Goal: Information Seeking & Learning: Learn about a topic

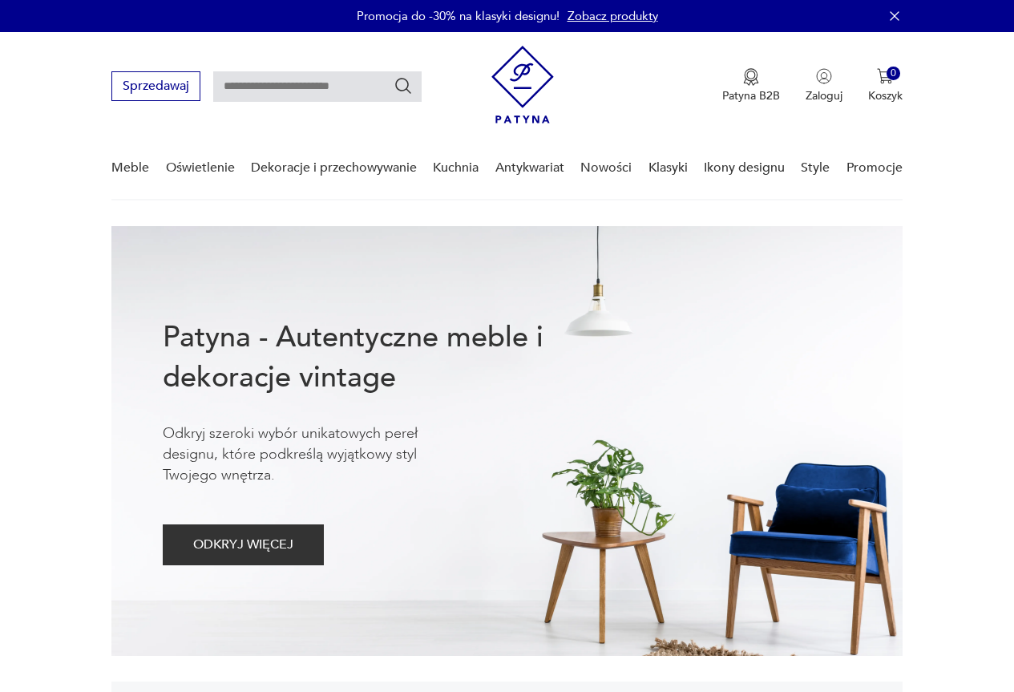
click at [319, 81] on input "text" at bounding box center [317, 86] width 208 height 30
type input "*********"
click at [406, 80] on icon "Szukaj" at bounding box center [402, 85] width 19 height 19
type input "*********"
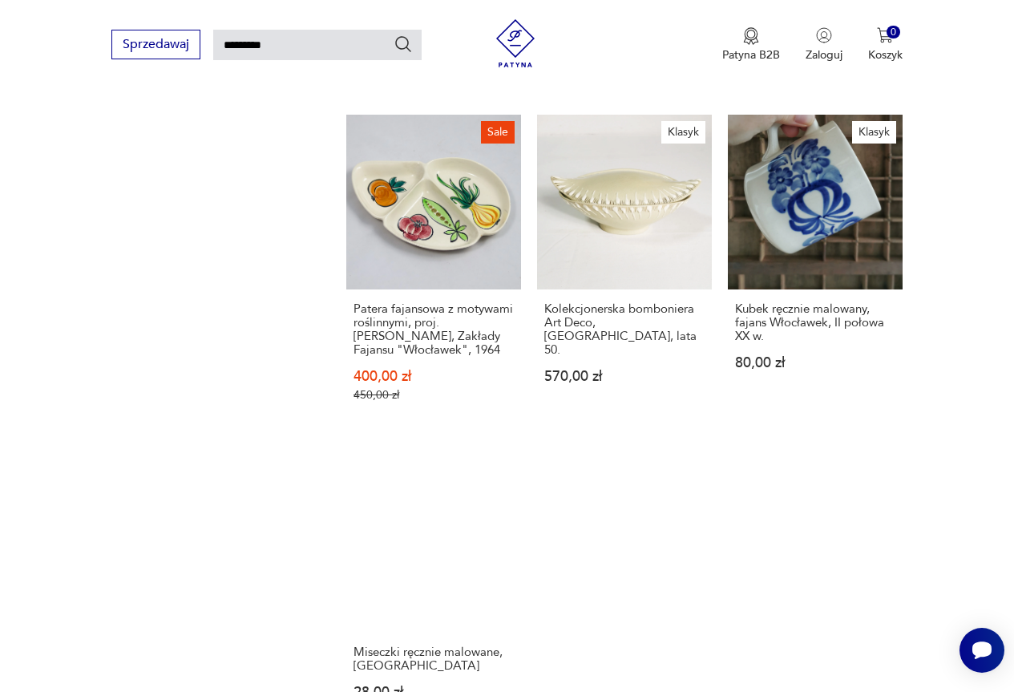
scroll to position [1740, 0]
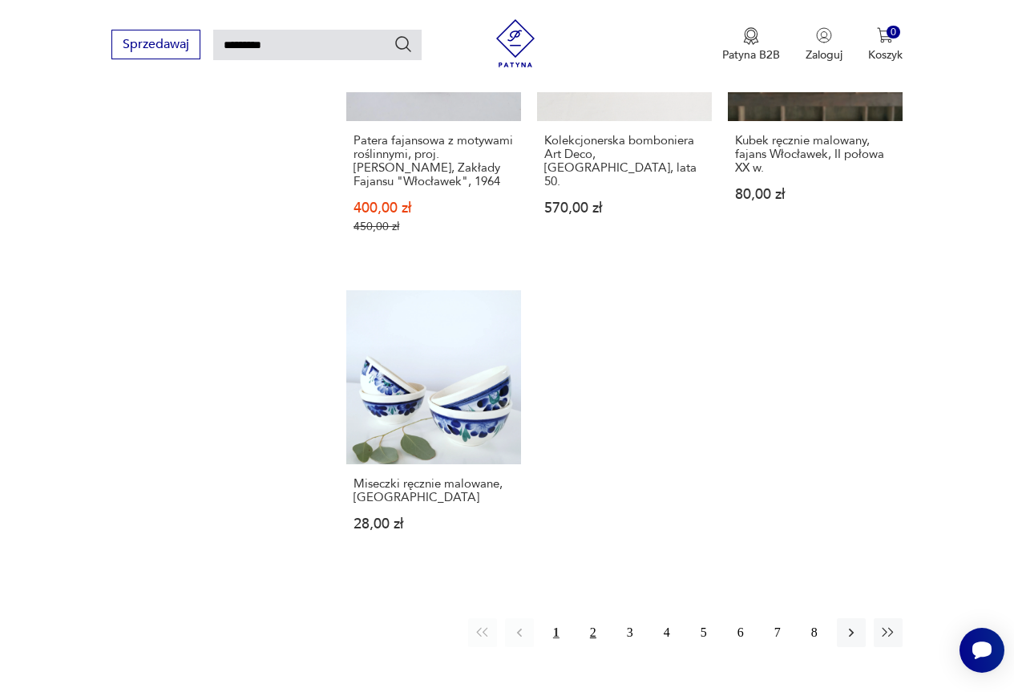
click at [593, 618] on button "2" at bounding box center [593, 632] width 29 height 29
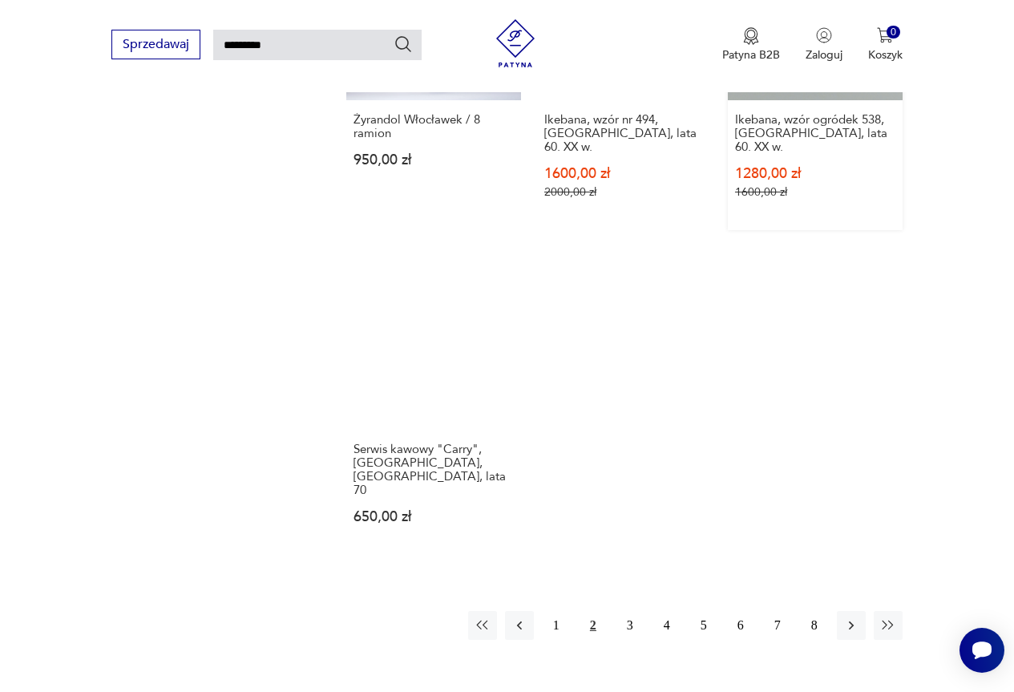
scroll to position [1820, 0]
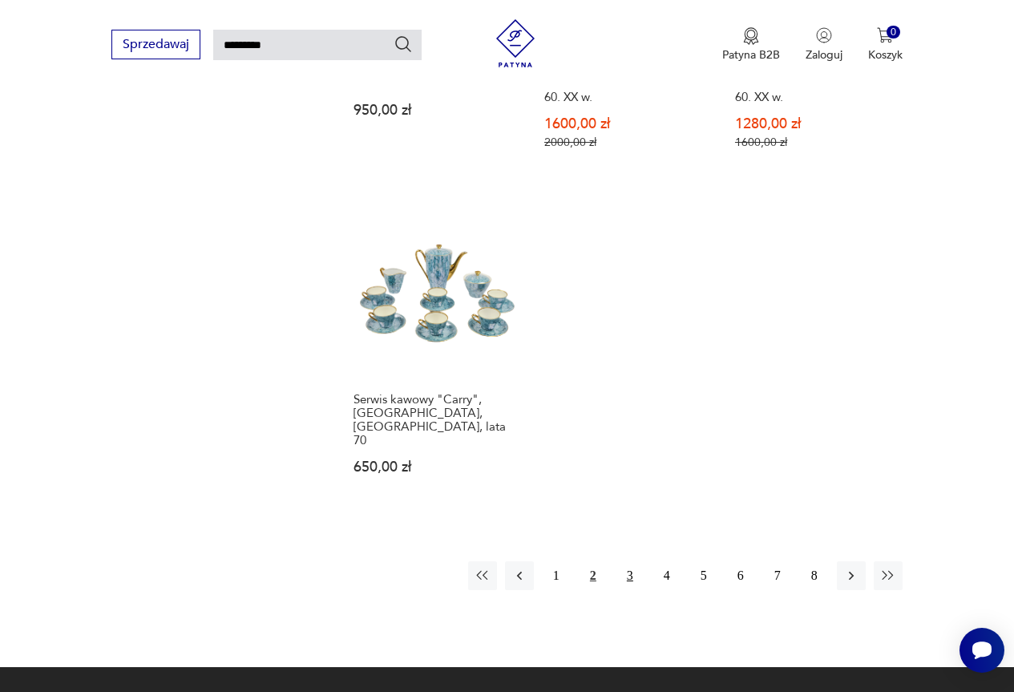
click at [634, 561] on button "3" at bounding box center [629, 575] width 29 height 29
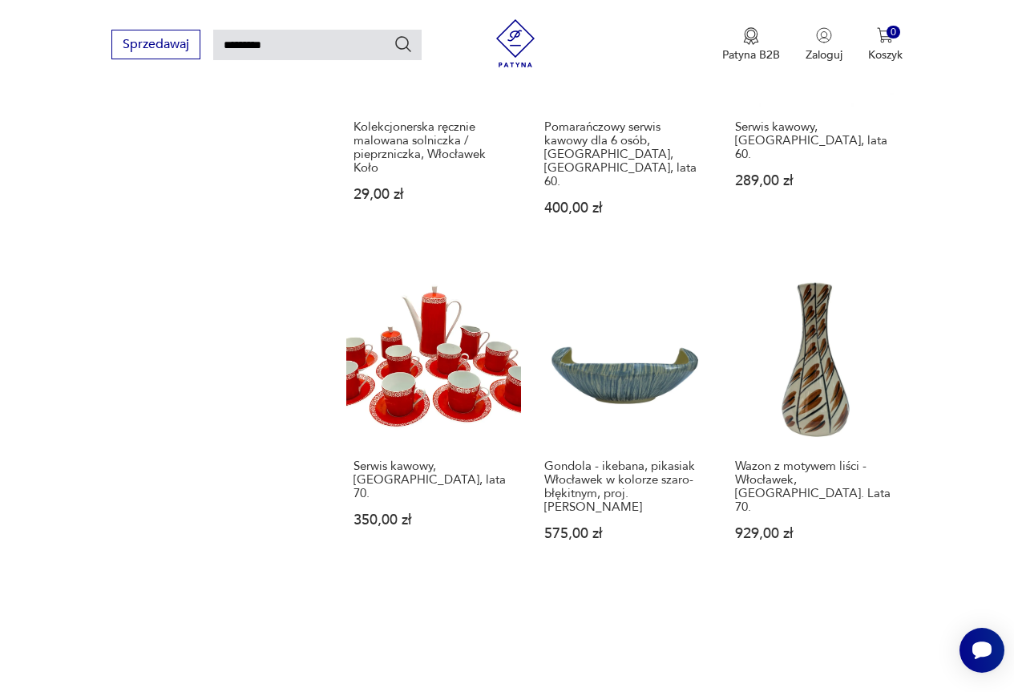
scroll to position [1603, 0]
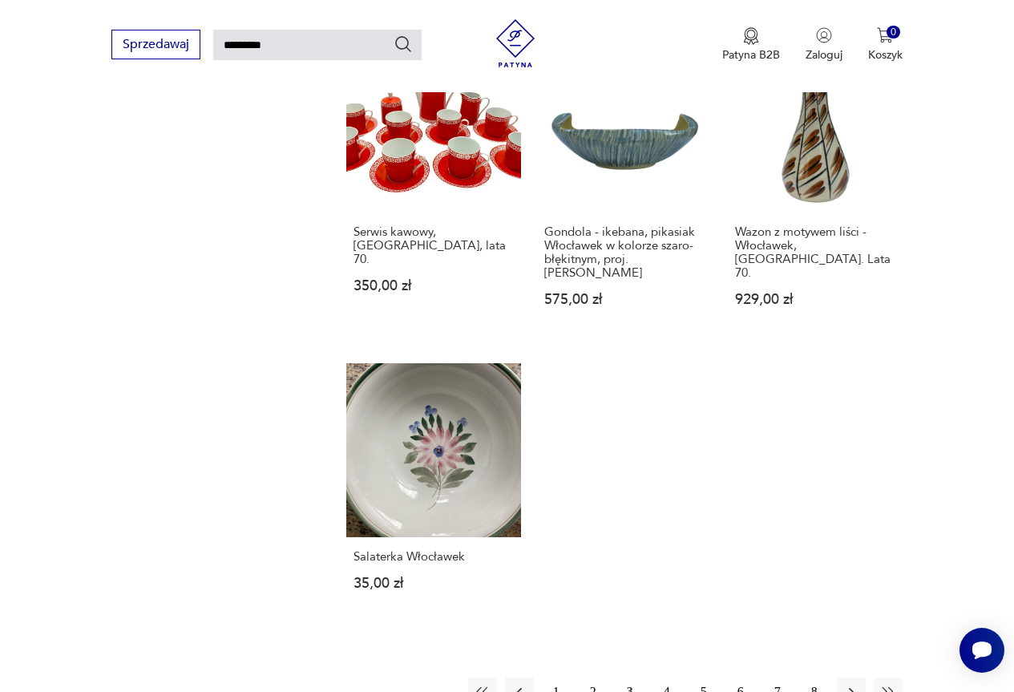
click at [669, 677] on button "4" at bounding box center [666, 691] width 29 height 29
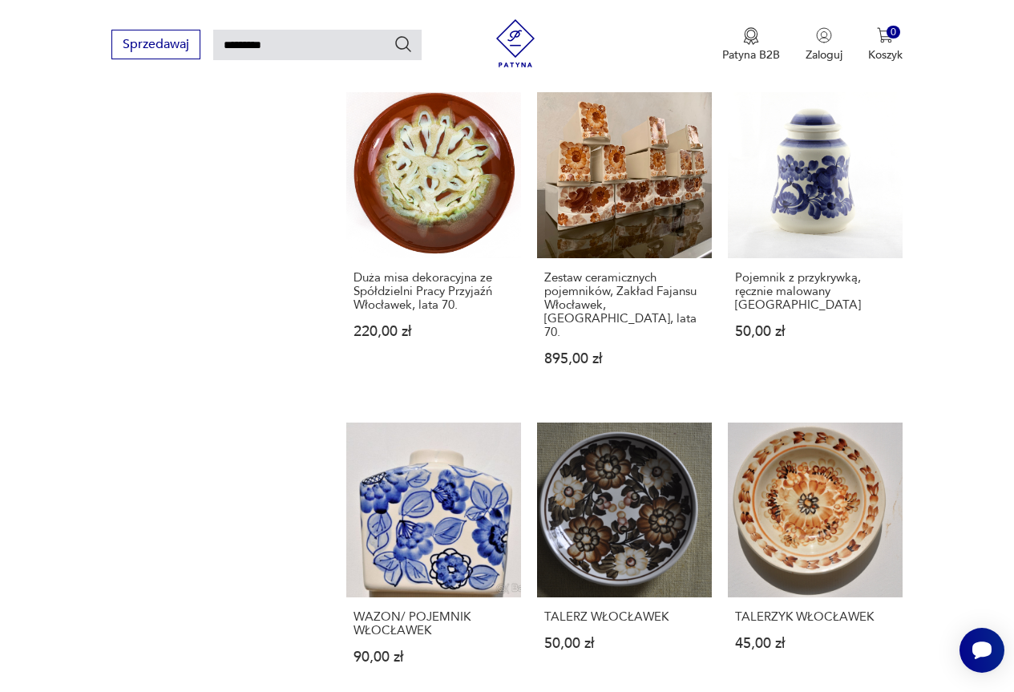
scroll to position [1659, 0]
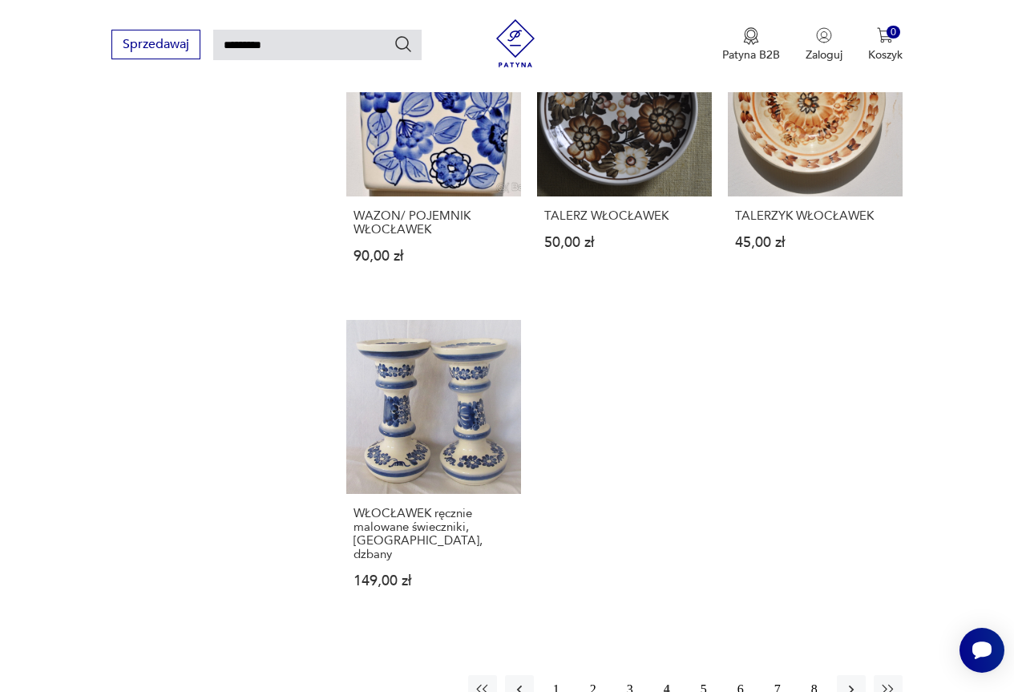
click at [703, 675] on button "5" at bounding box center [703, 689] width 29 height 29
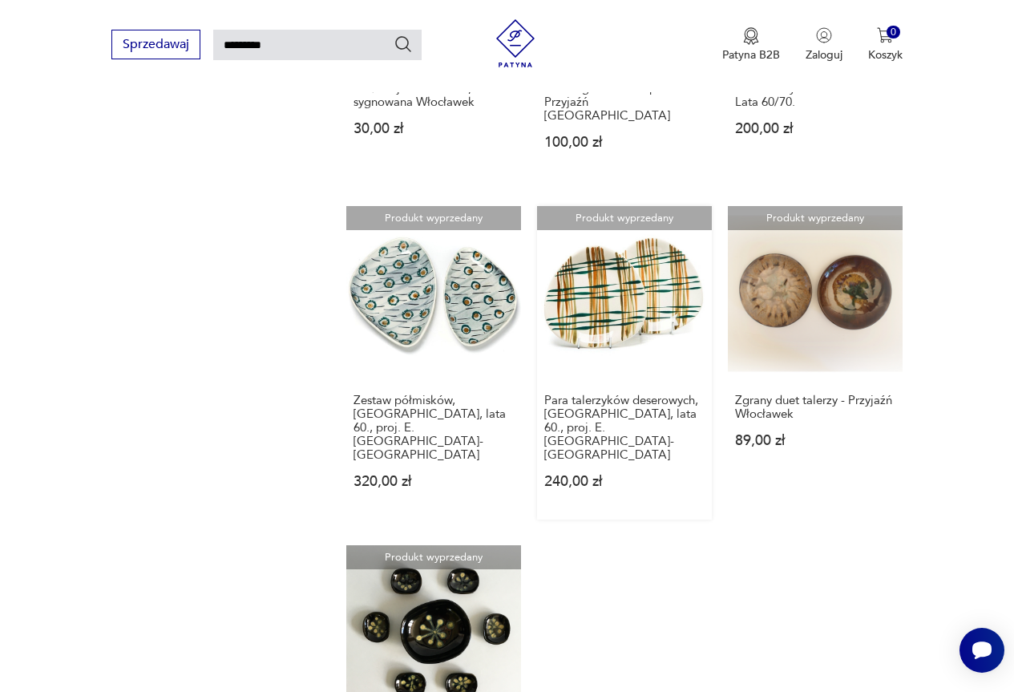
scroll to position [1659, 0]
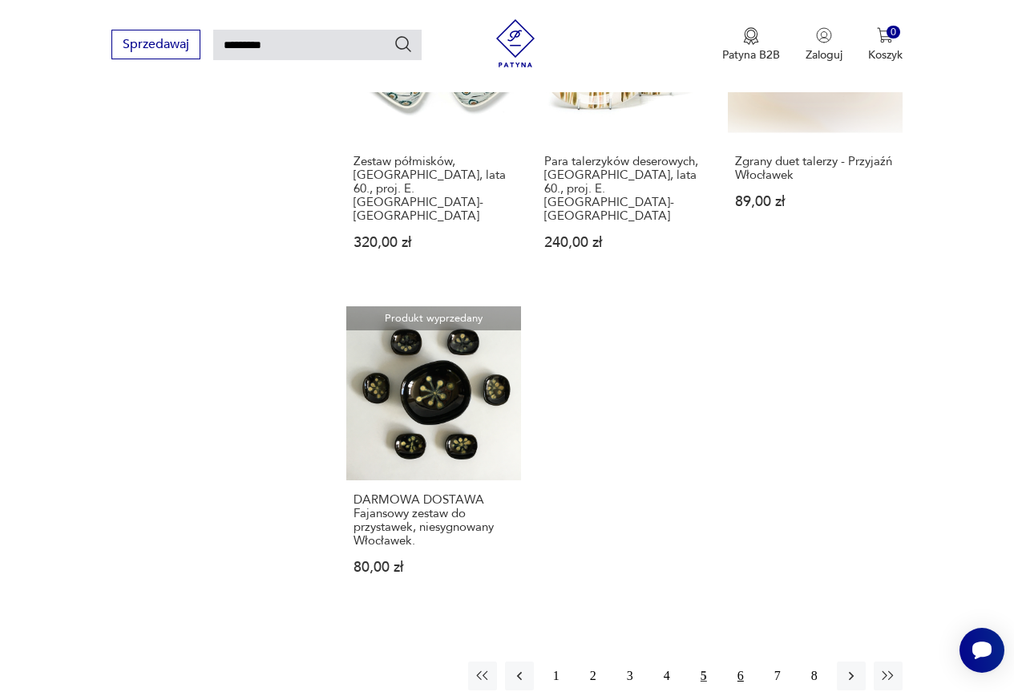
click at [740, 661] on button "6" at bounding box center [740, 675] width 29 height 29
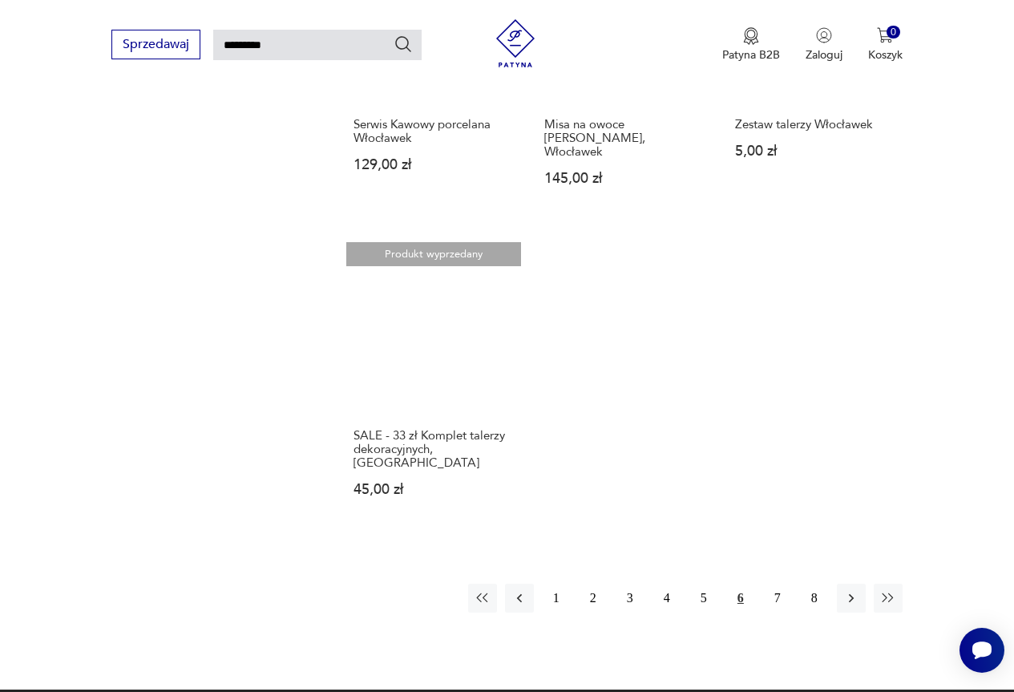
scroll to position [1820, 0]
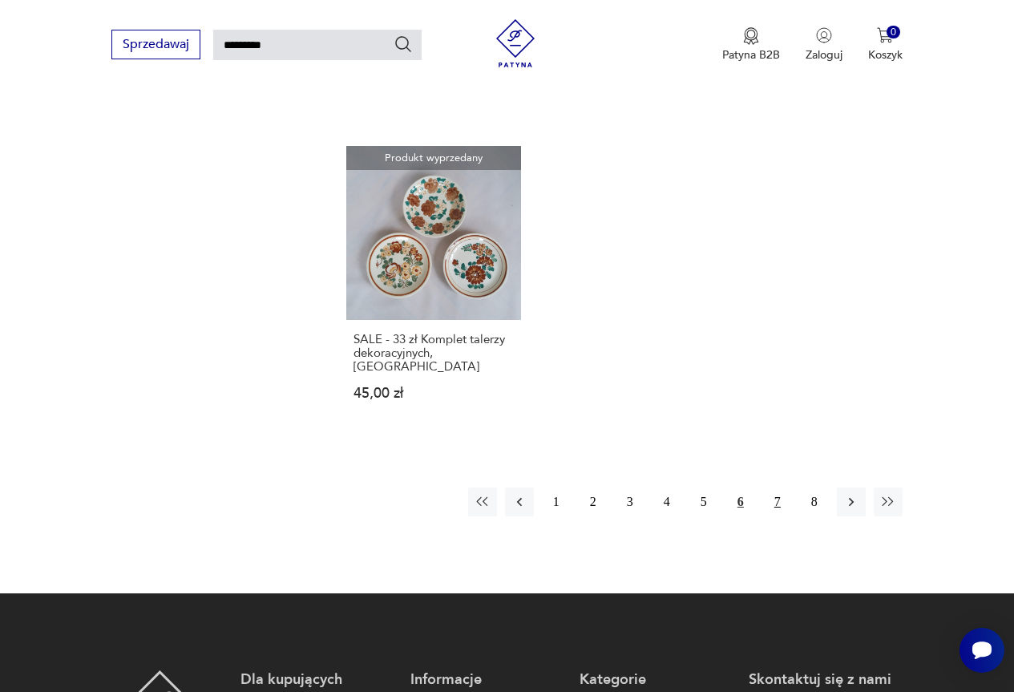
click at [772, 487] on button "7" at bounding box center [777, 501] width 29 height 29
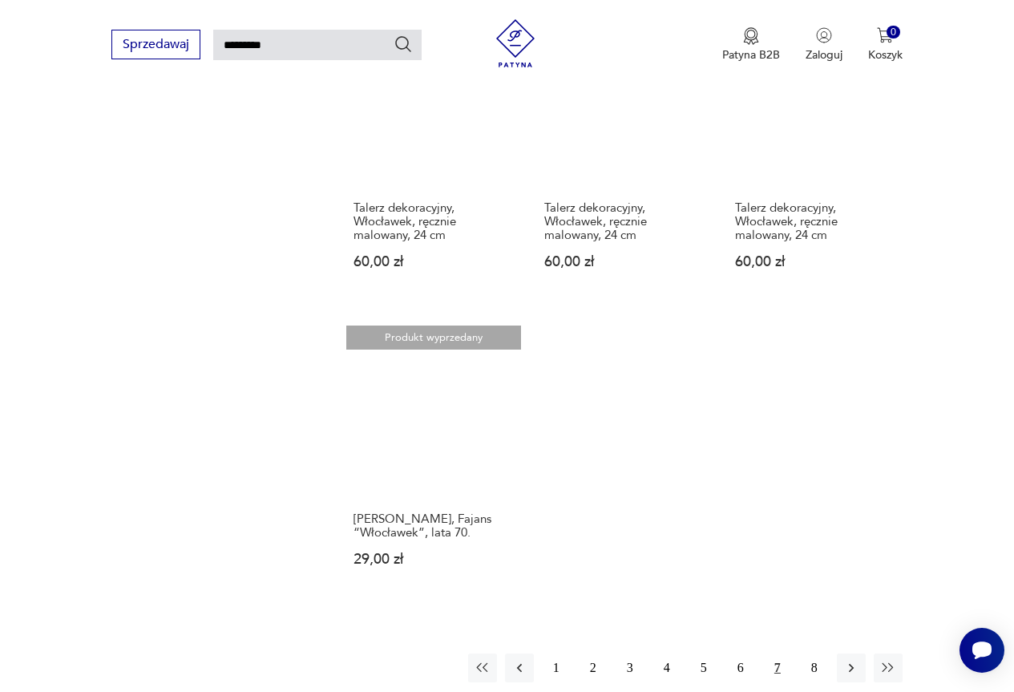
scroll to position [1659, 0]
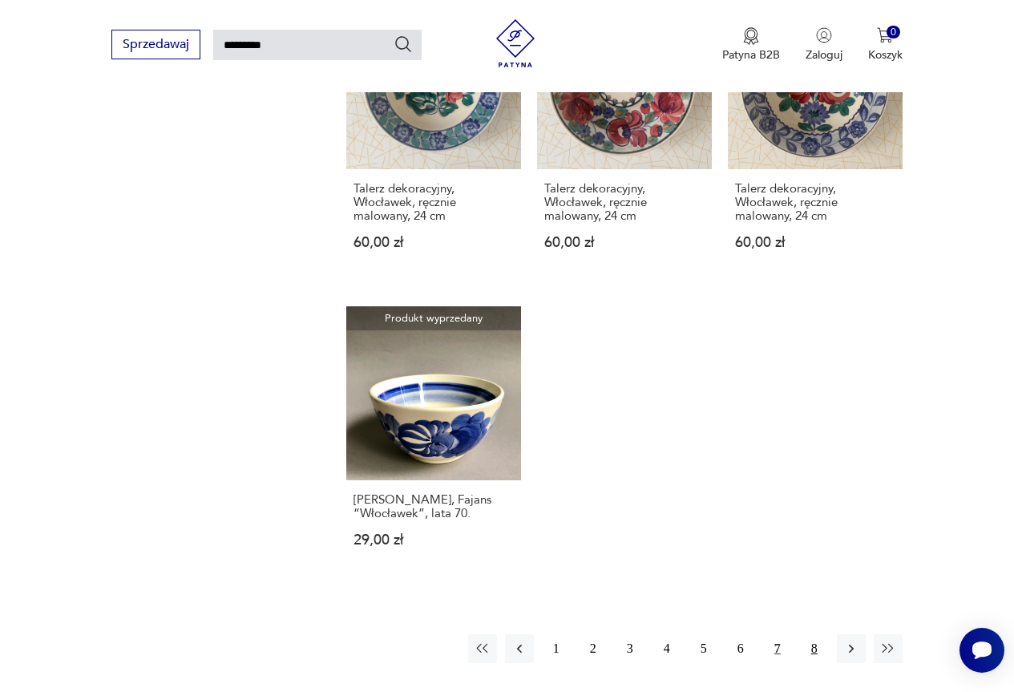
click at [814, 634] on button "8" at bounding box center [814, 648] width 29 height 29
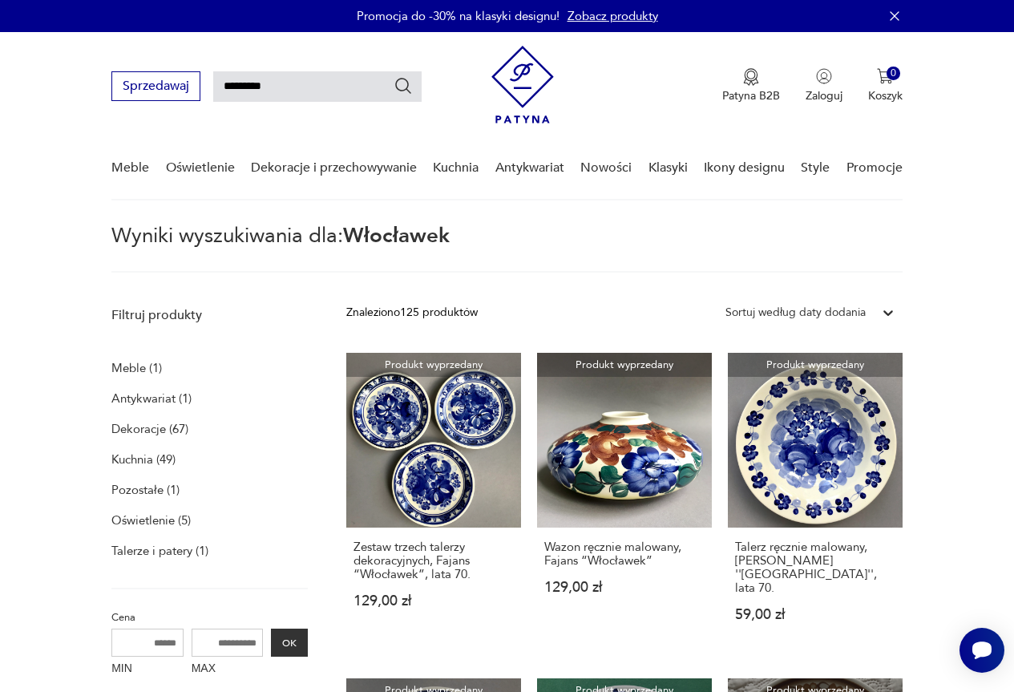
click at [151, 432] on p "Dekoracje (67)" at bounding box center [149, 428] width 77 height 22
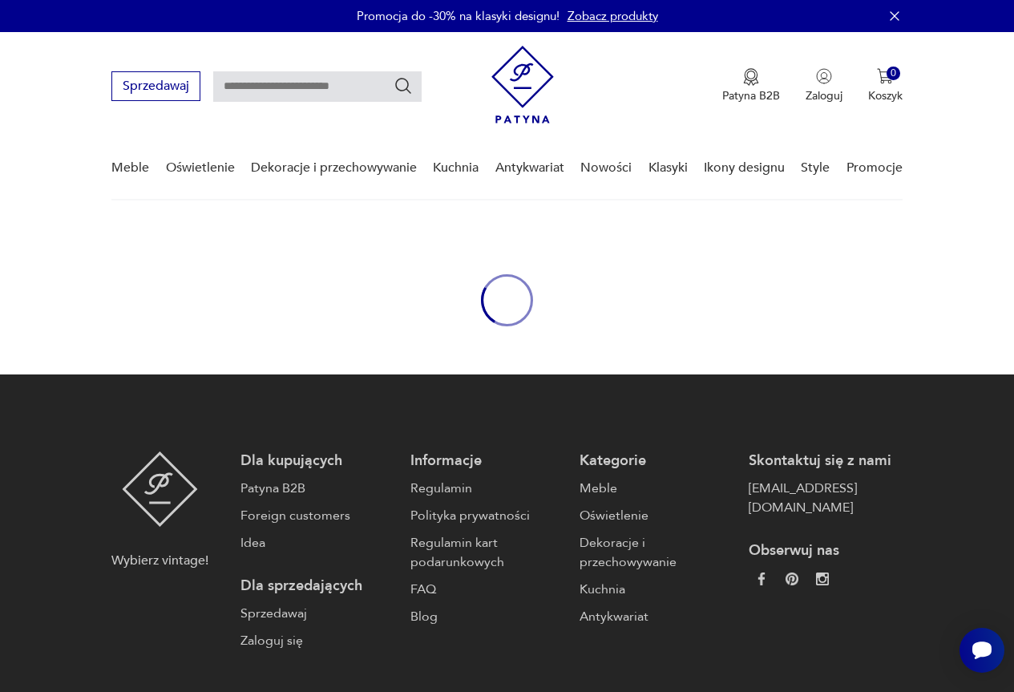
type input "*********"
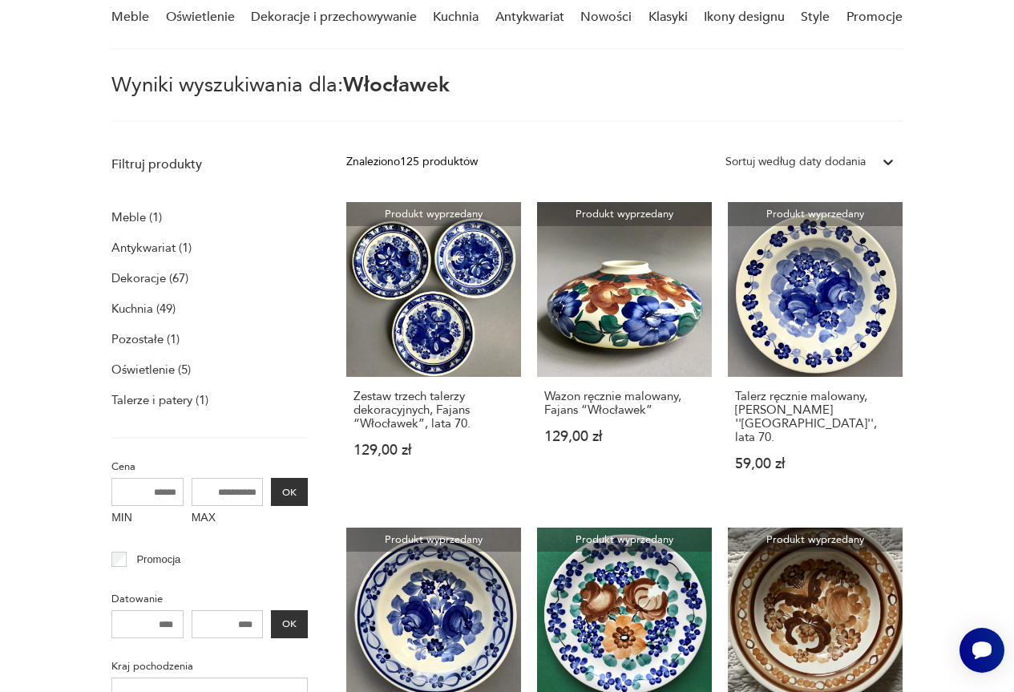
scroll to position [137, 0]
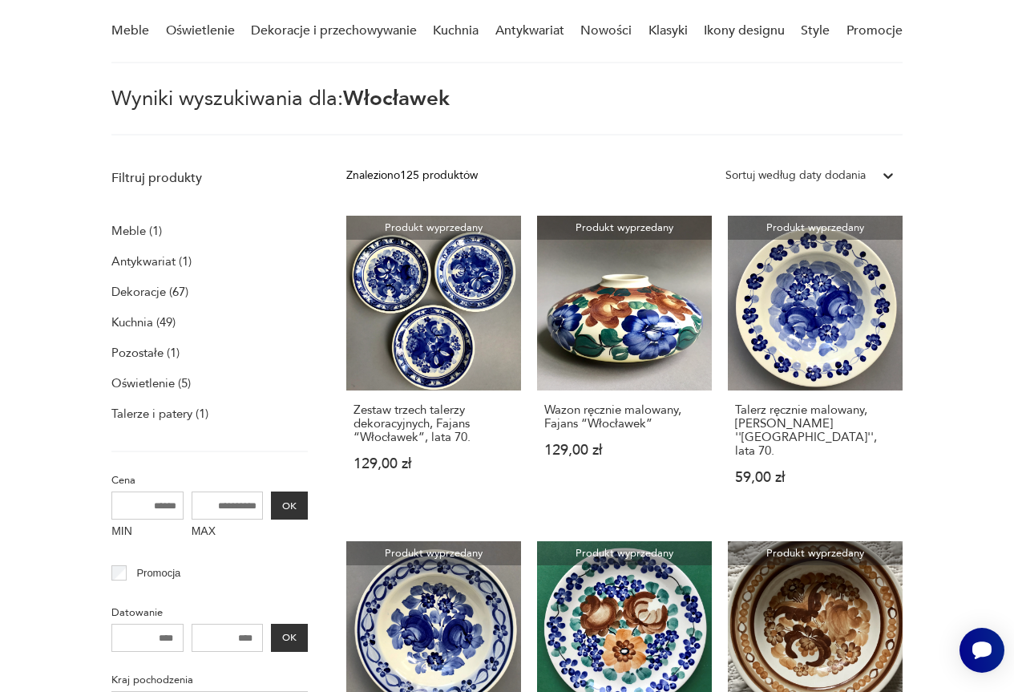
click at [136, 233] on p "Meble (1)" at bounding box center [136, 231] width 50 height 22
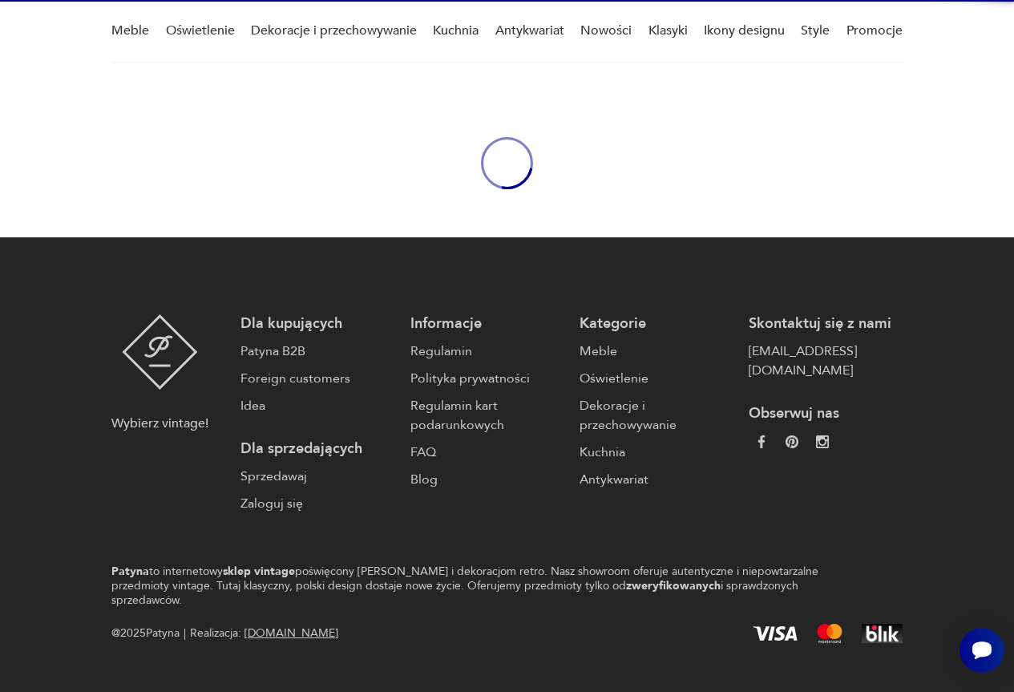
type input "*********"
